Goal: Information Seeking & Learning: Learn about a topic

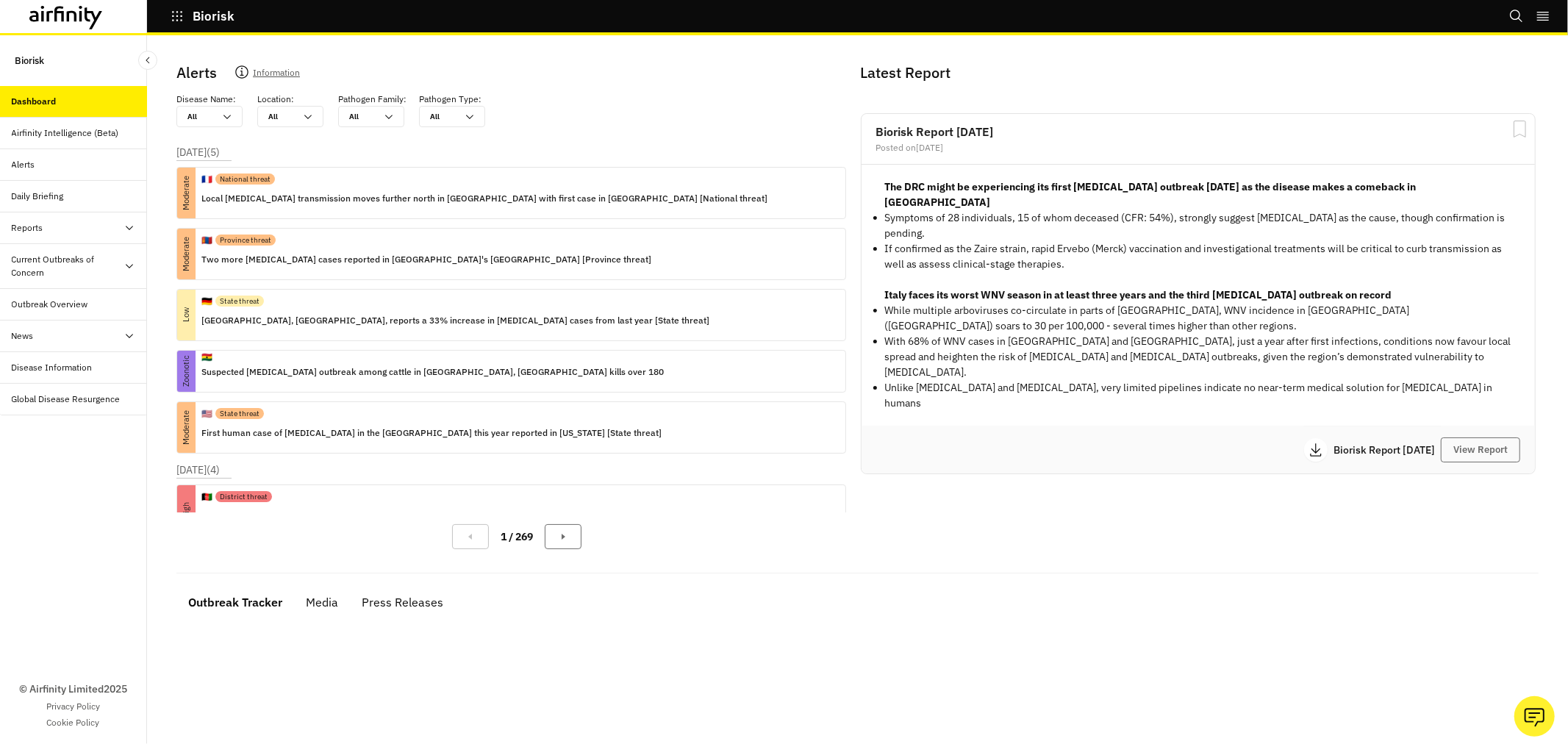
scroll to position [293, 0]
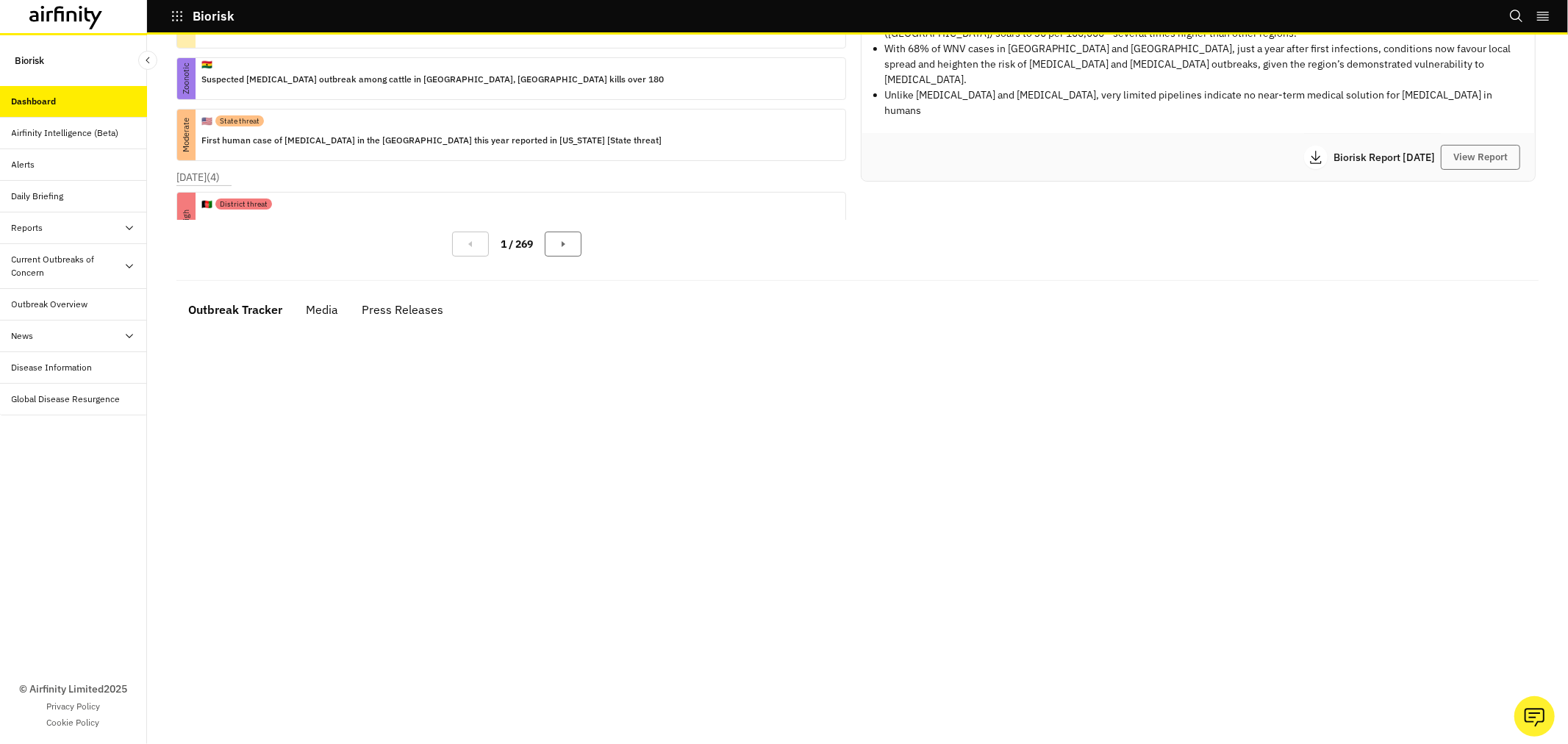
click at [101, 267] on div "Current Outbreaks of Concern" at bounding box center [67, 267] width 112 height 26
click at [89, 304] on div "[MEDICAL_DATA]" at bounding box center [85, 304] width 123 height 13
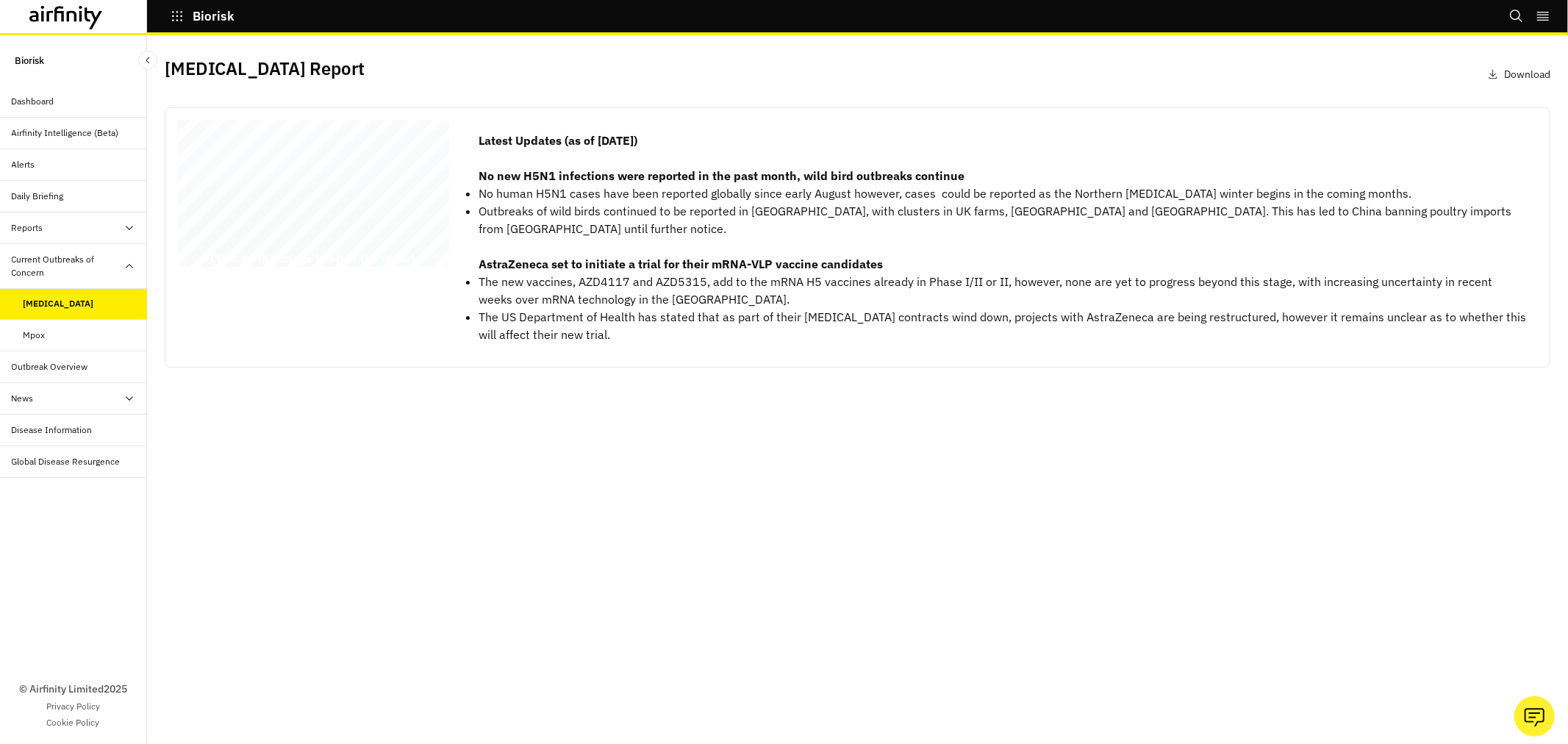
click at [305, 217] on div "[MEDICAL_DATA] Report [DATE] © 2025 Airfinity – Private & Co nfidential Last up…" at bounding box center [312, 196] width 272 height 153
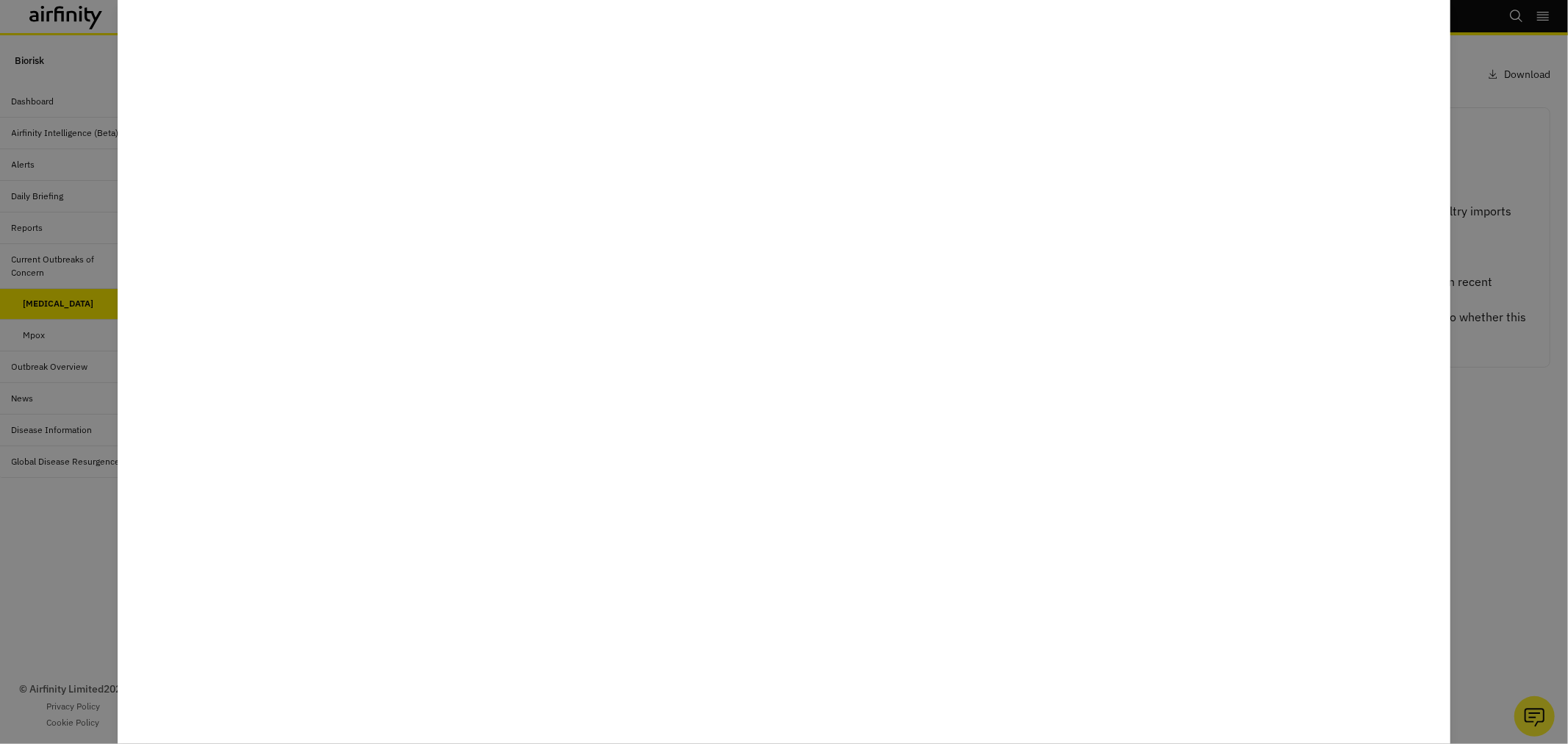
click at [1493, 82] on div at bounding box center [784, 372] width 1568 height 744
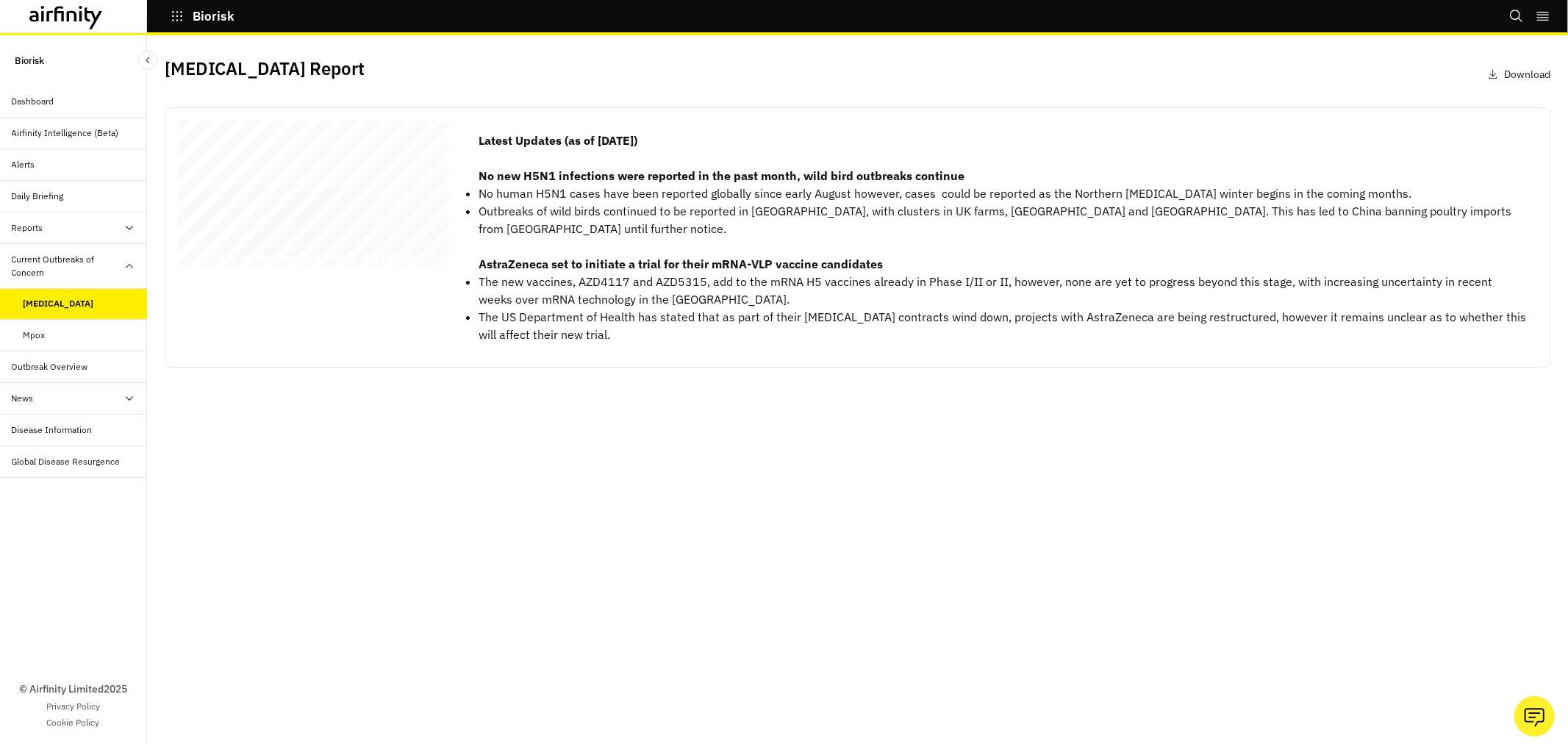
click at [42, 341] on div "Mpox" at bounding box center [34, 335] width 22 height 13
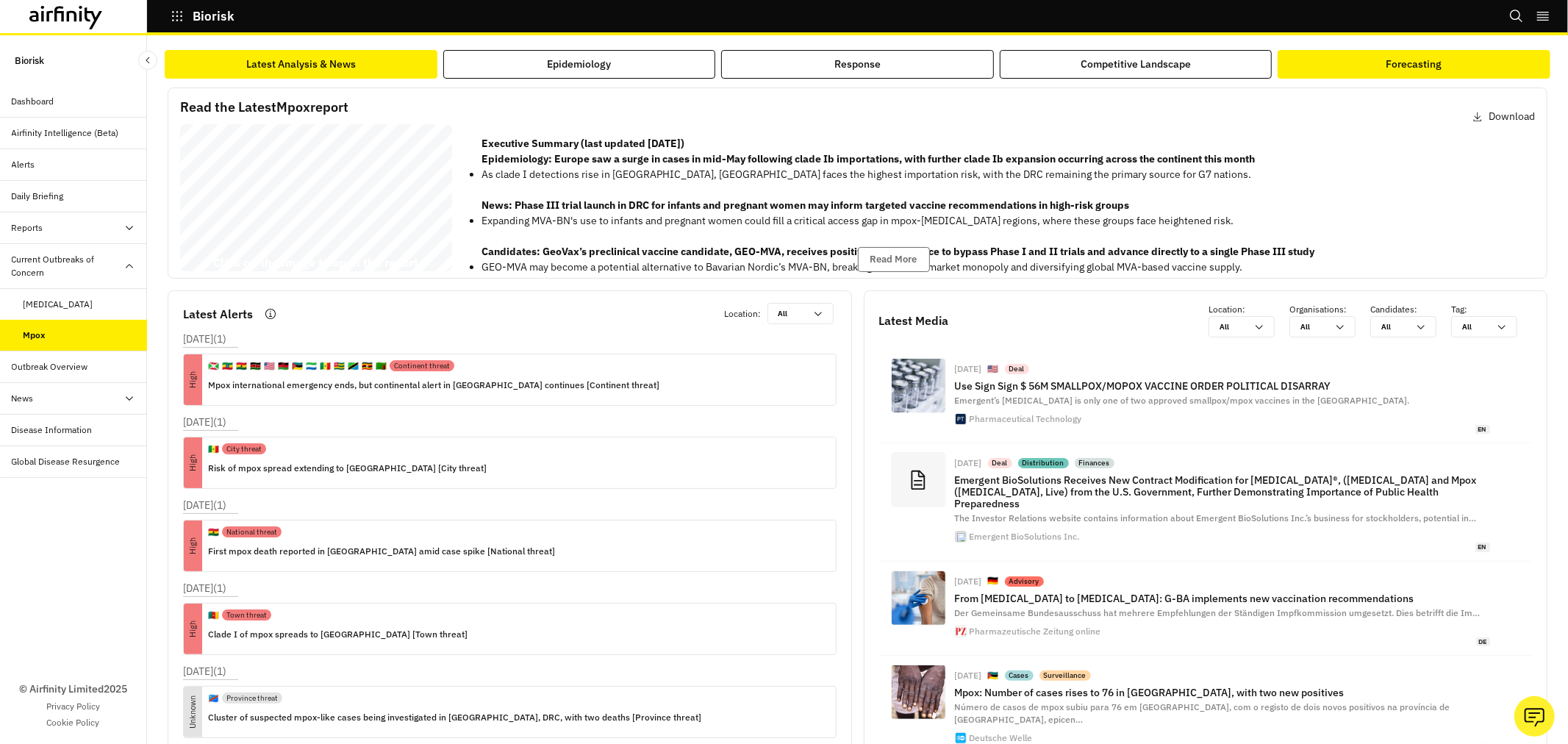
click at [1383, 68] on button "Forecasting" at bounding box center [1415, 64] width 273 height 28
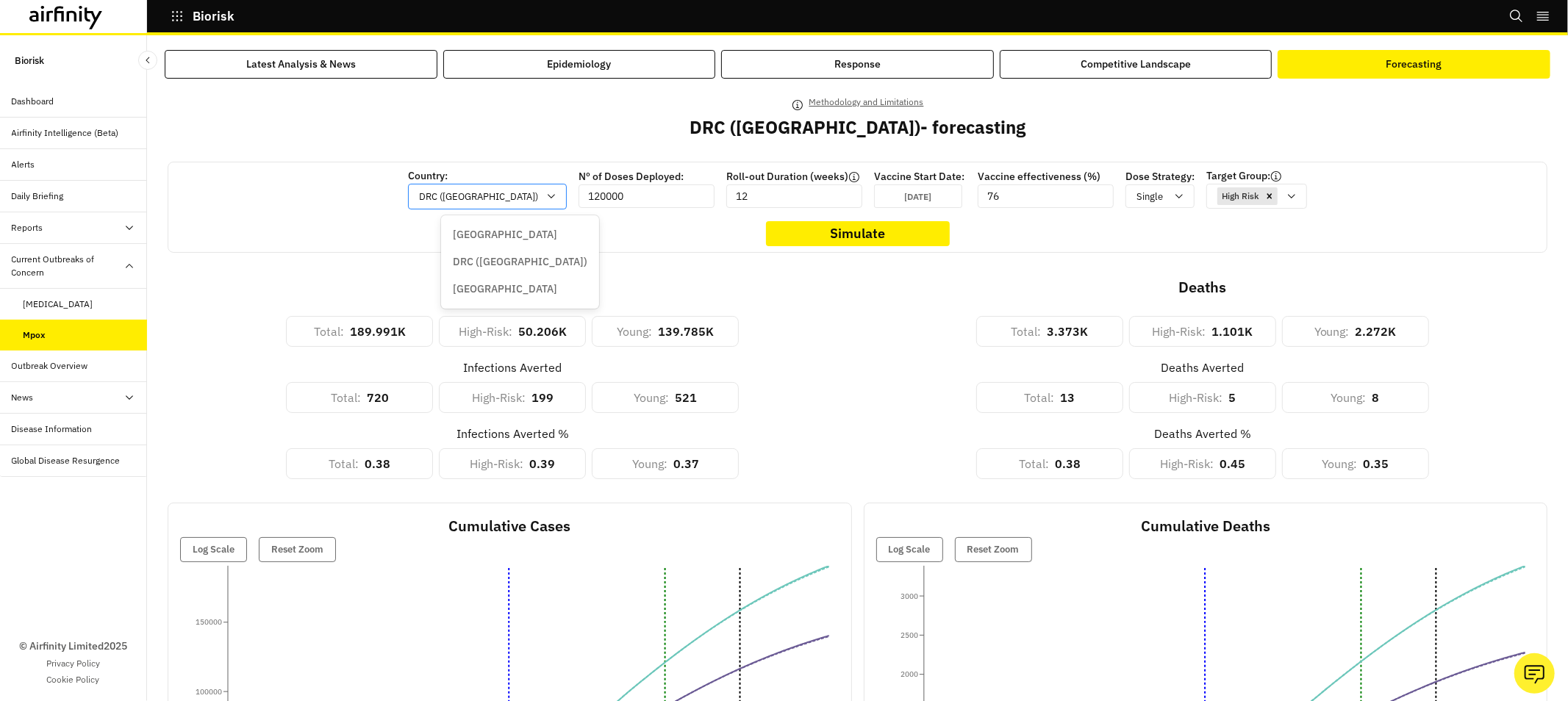
click at [512, 197] on div "DRC ([GEOGRAPHIC_DATA])" at bounding box center [476, 197] width 136 height 24
click at [1174, 202] on icon at bounding box center [1179, 196] width 11 height 11
click at [1174, 197] on icon at bounding box center [1179, 196] width 11 height 11
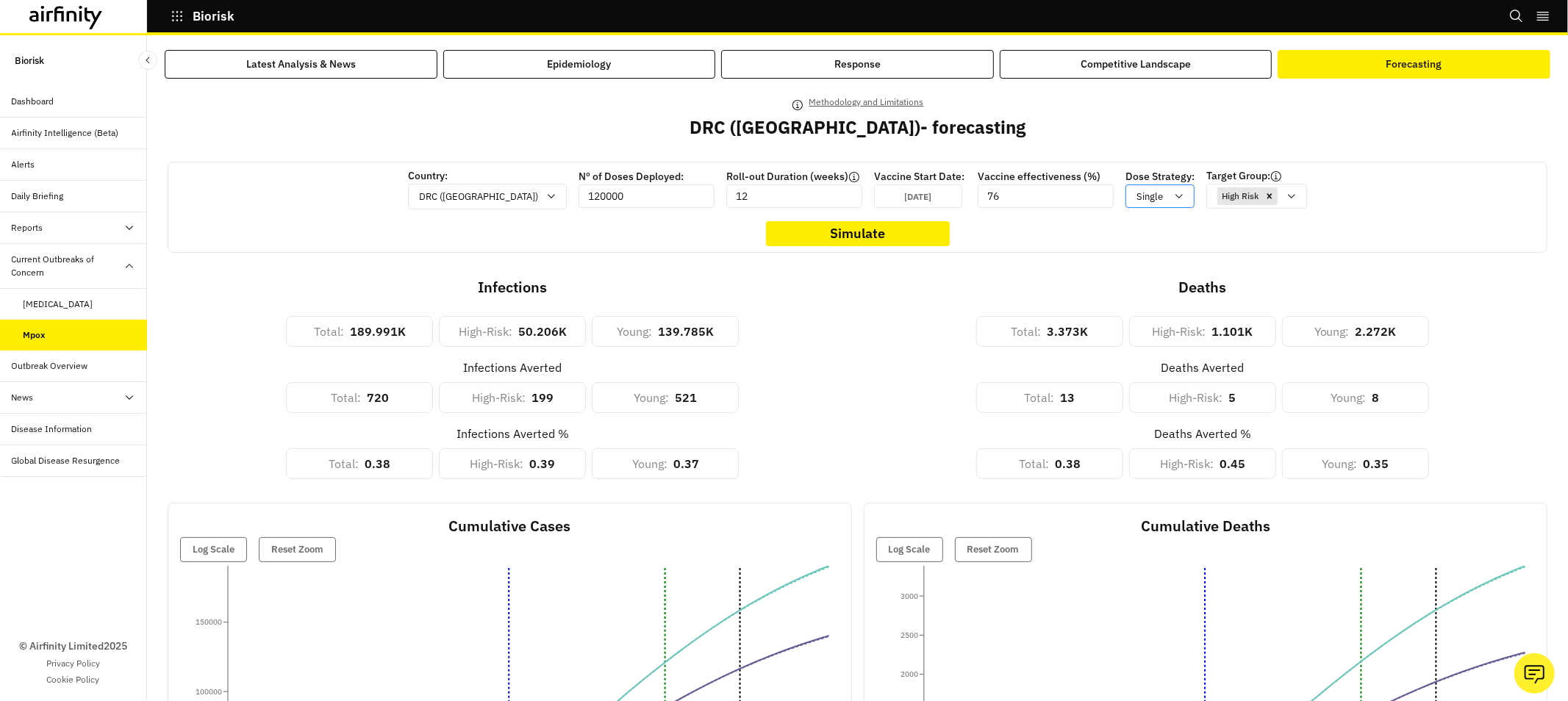
click at [1174, 197] on icon at bounding box center [1179, 196] width 11 height 11
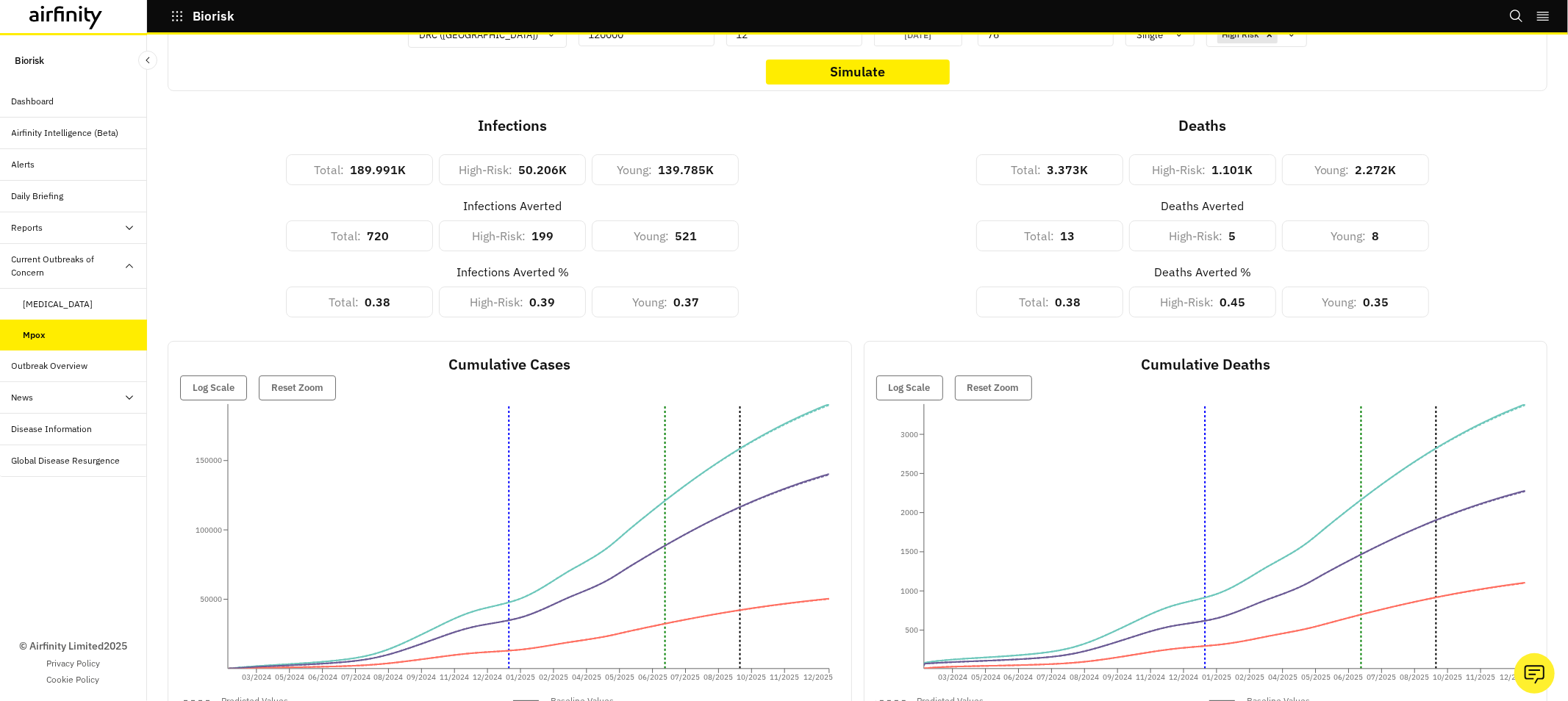
scroll to position [126, 0]
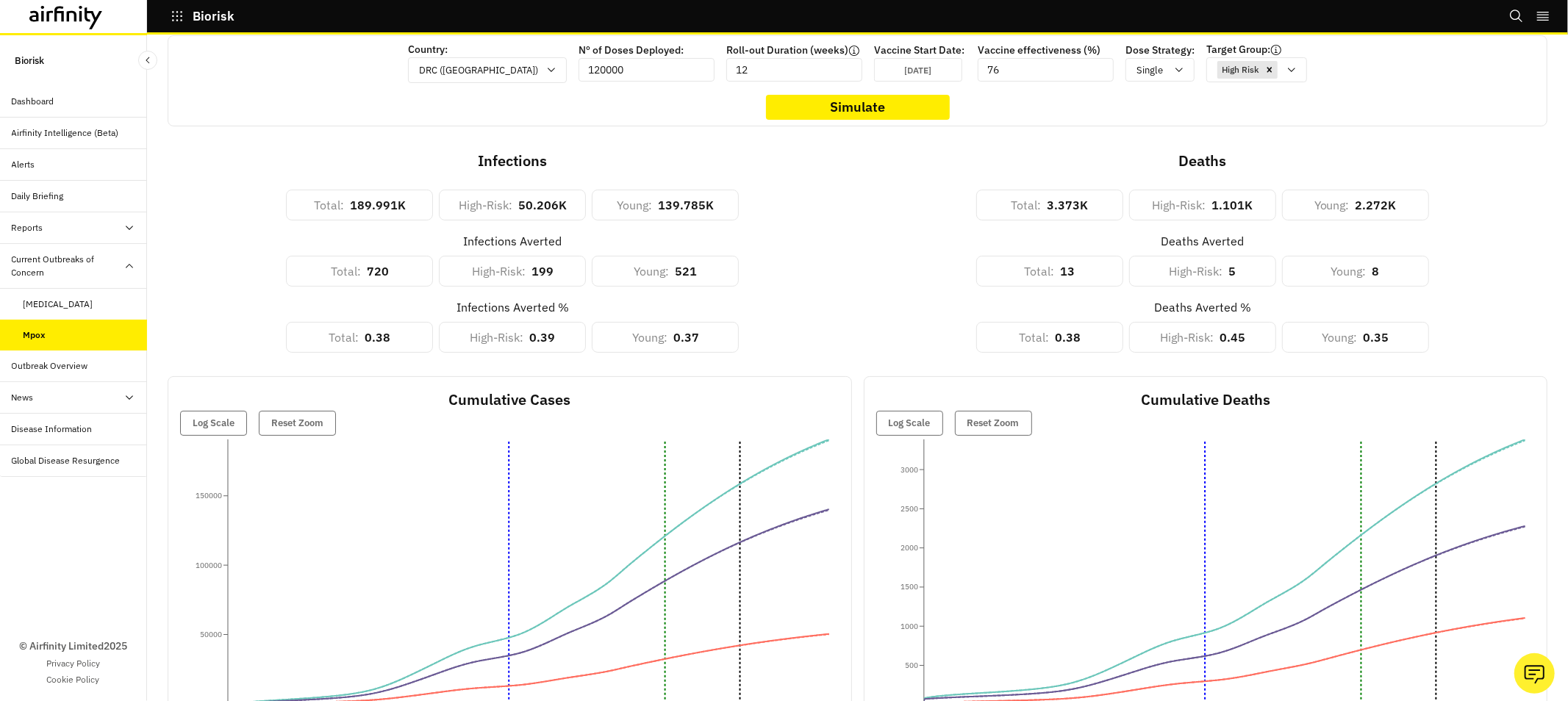
click at [63, 307] on div "[MEDICAL_DATA]" at bounding box center [58, 304] width 70 height 13
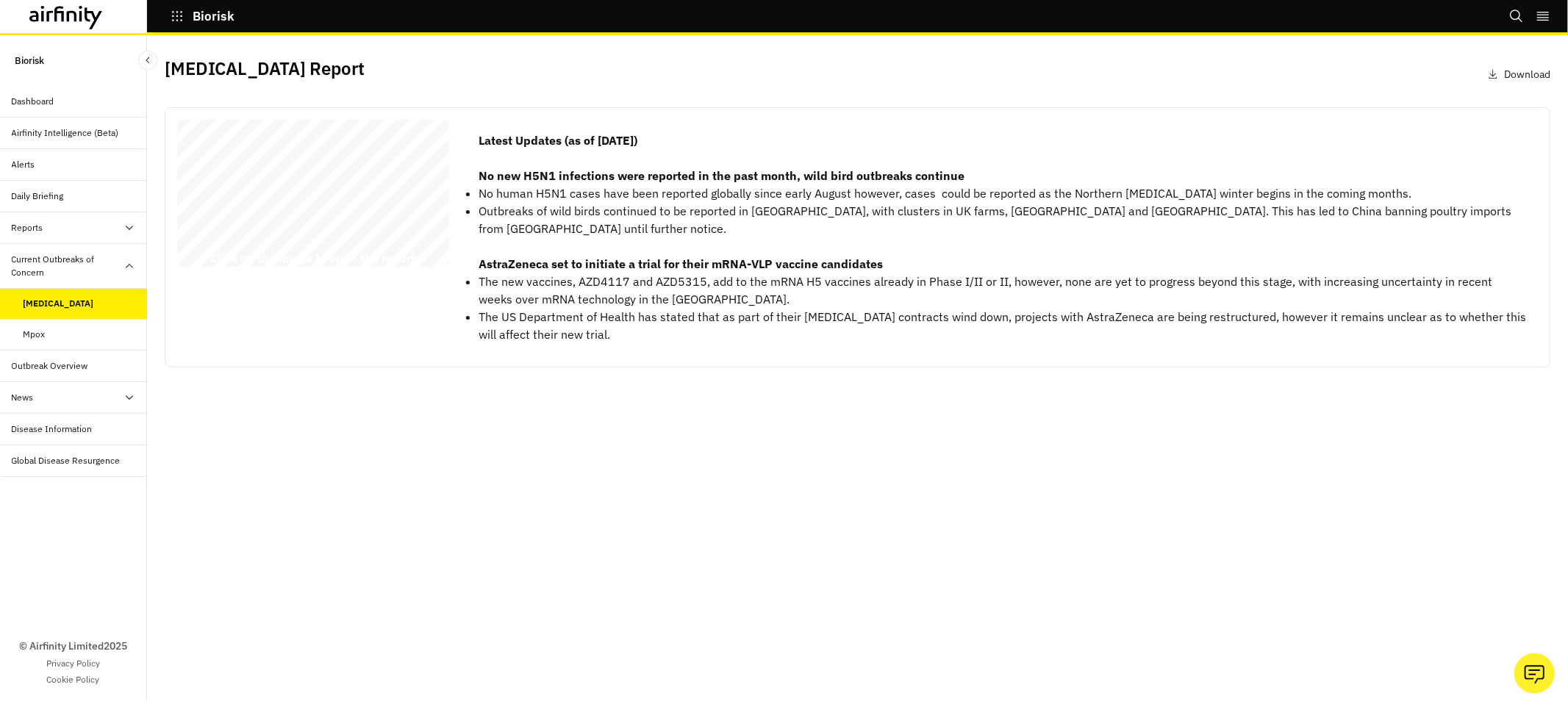
click at [40, 334] on div "Mpox" at bounding box center [34, 334] width 22 height 13
